Goal: Task Accomplishment & Management: Use online tool/utility

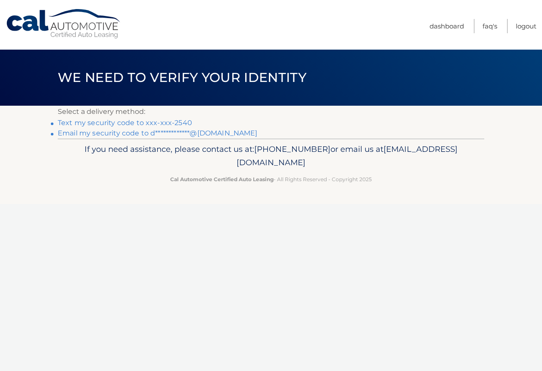
click at [145, 119] on link "Text my security code to xxx-xxx-2540" at bounding box center [125, 122] width 134 height 8
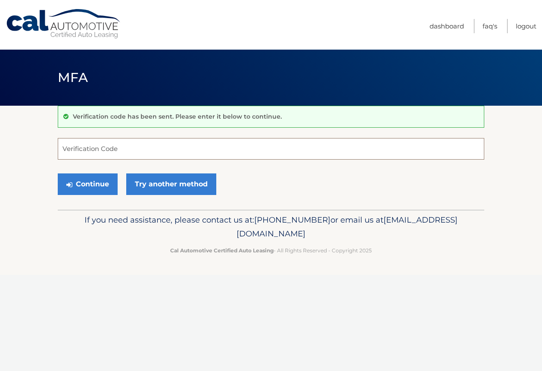
click at [131, 148] on input "Verification Code" at bounding box center [271, 149] width 427 height 22
type input "556434"
click at [96, 184] on button "Continue" at bounding box center [88, 184] width 60 height 22
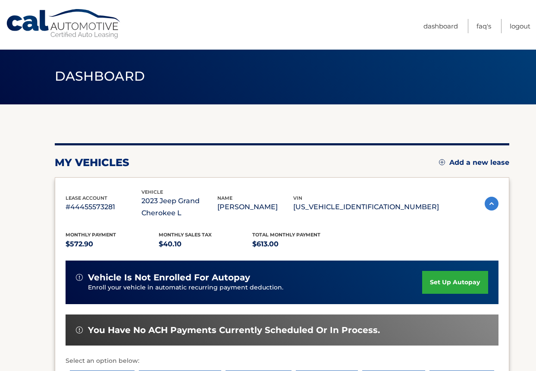
scroll to position [2, 0]
